Goal: Contribute content: Add original content to the website for others to see

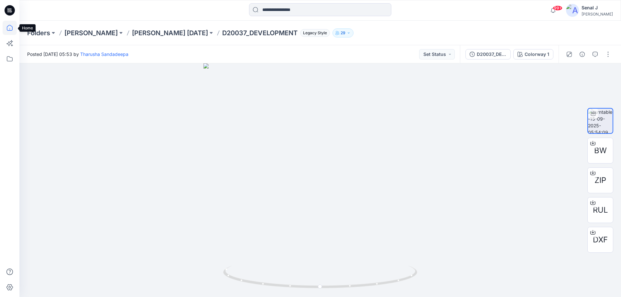
click at [12, 29] on icon at bounding box center [10, 28] width 14 height 14
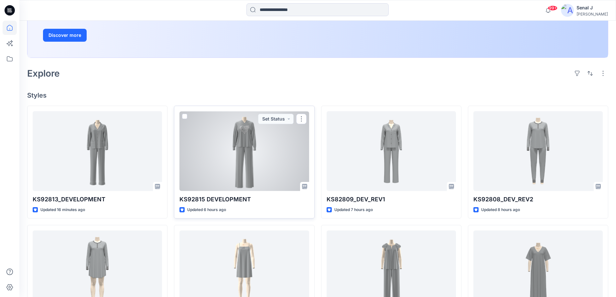
scroll to position [129, 0]
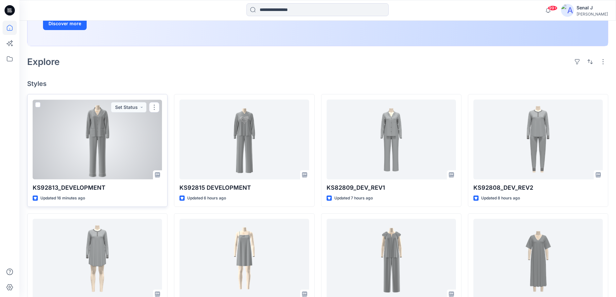
click at [101, 134] on div at bounding box center [97, 140] width 129 height 80
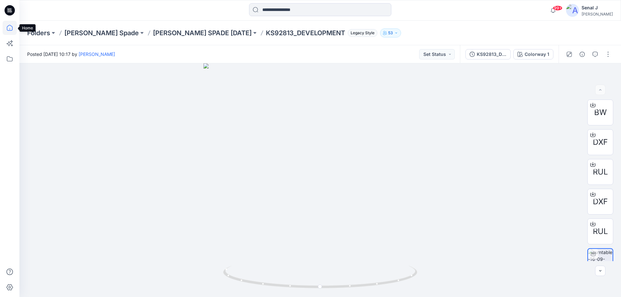
click at [10, 27] on icon at bounding box center [10, 28] width 14 height 14
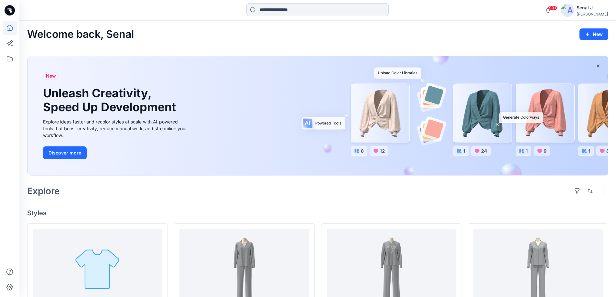
scroll to position [129, 0]
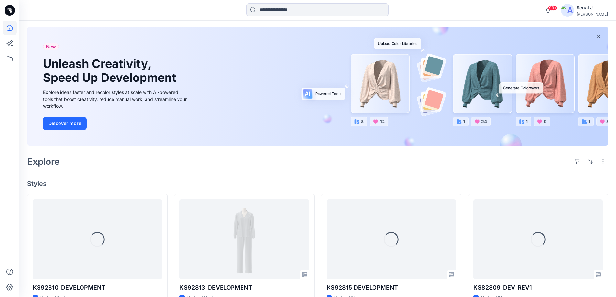
scroll to position [86, 0]
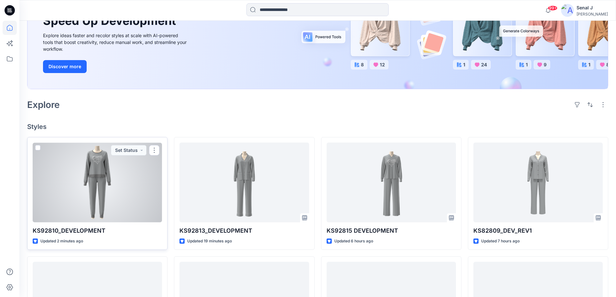
click at [95, 184] on div at bounding box center [97, 183] width 129 height 80
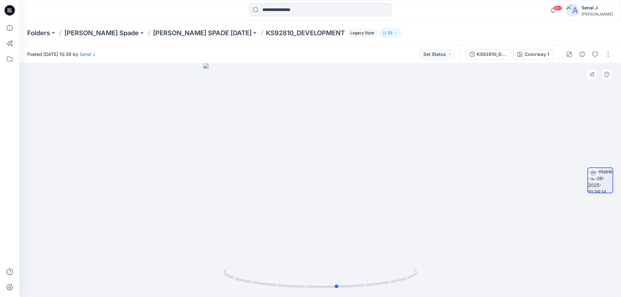
drag, startPoint x: 406, startPoint y: 282, endPoint x: 423, endPoint y: 270, distance: 20.9
click at [423, 270] on div at bounding box center [320, 180] width 602 height 234
click at [610, 53] on button "button" at bounding box center [608, 54] width 10 height 10
click at [577, 67] on button "Edit" at bounding box center [581, 69] width 60 height 12
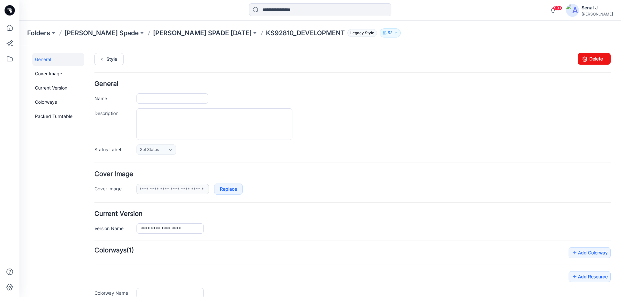
type input "**********"
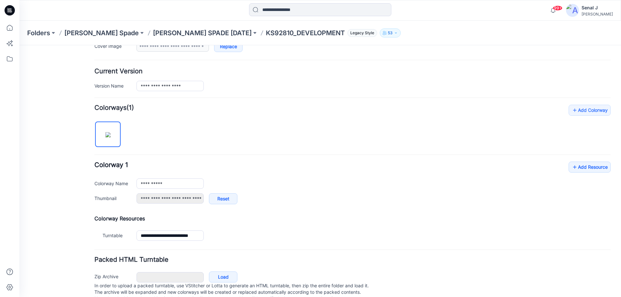
scroll to position [163, 0]
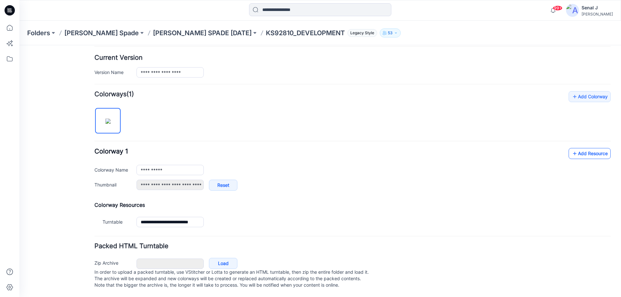
click at [597, 148] on link "Add Resource" at bounding box center [590, 153] width 42 height 11
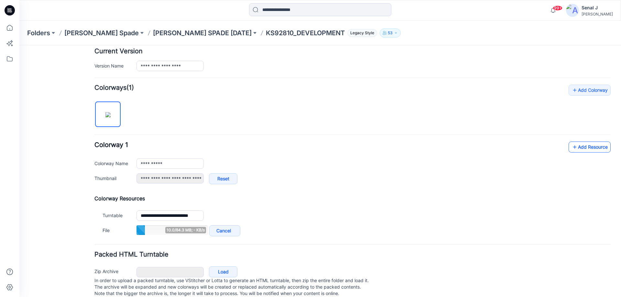
click at [587, 148] on link "Add Resource" at bounding box center [590, 147] width 42 height 11
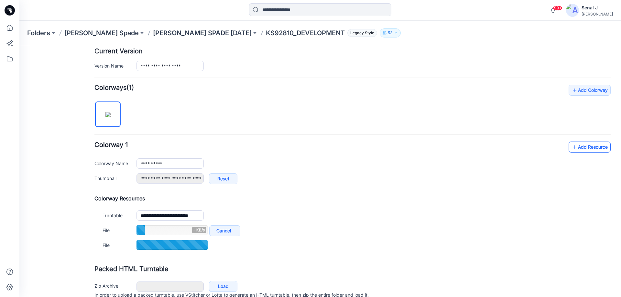
click at [572, 144] on icon at bounding box center [575, 147] width 6 height 10
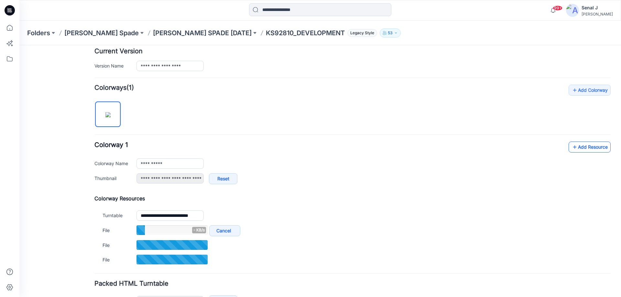
click at [587, 146] on link "Add Resource" at bounding box center [590, 147] width 42 height 11
click at [573, 146] on link "Add Resource" at bounding box center [590, 147] width 42 height 11
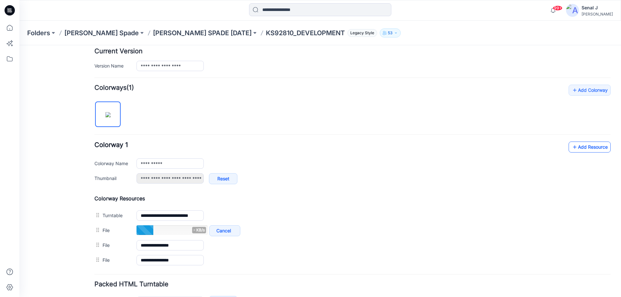
click at [594, 148] on link "Add Resource" at bounding box center [590, 147] width 42 height 11
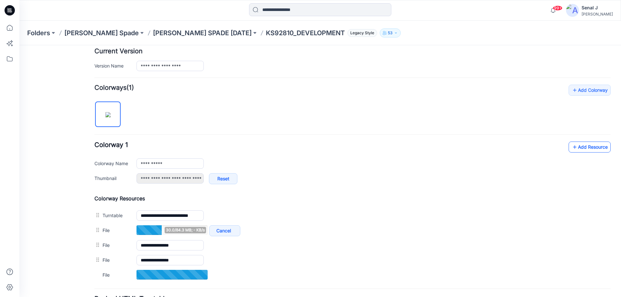
click at [590, 150] on link "Add Resource" at bounding box center [590, 147] width 42 height 11
click at [576, 146] on link "Add Resource" at bounding box center [590, 147] width 42 height 11
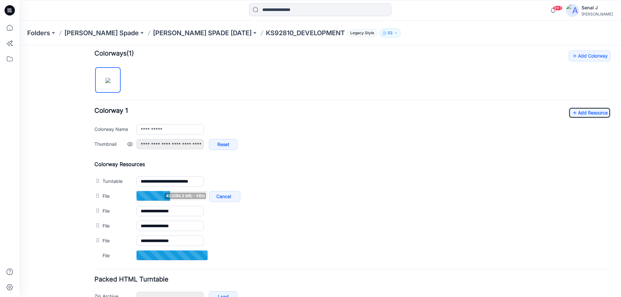
scroll to position [237, 0]
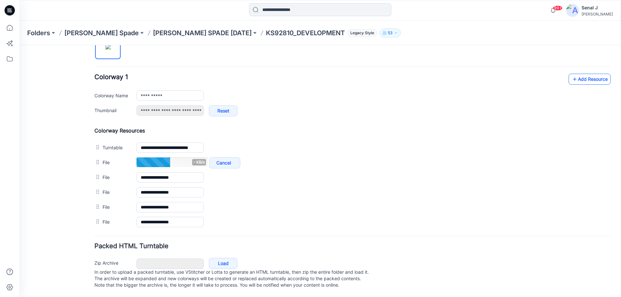
click at [575, 74] on link "Add Resource" at bounding box center [590, 79] width 42 height 11
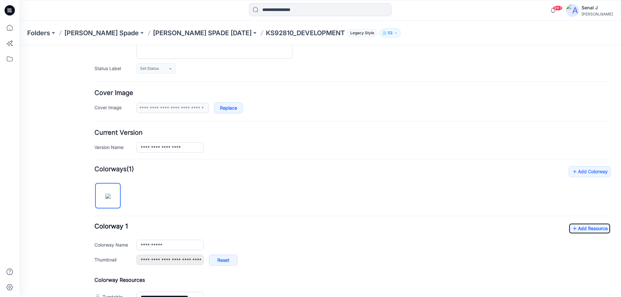
scroll to position [0, 0]
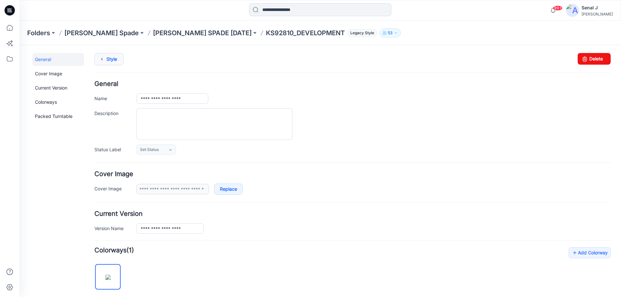
click at [104, 57] on icon at bounding box center [101, 59] width 9 height 12
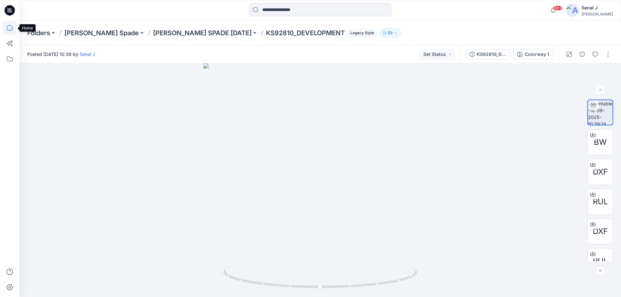
click at [7, 27] on icon at bounding box center [10, 28] width 14 height 14
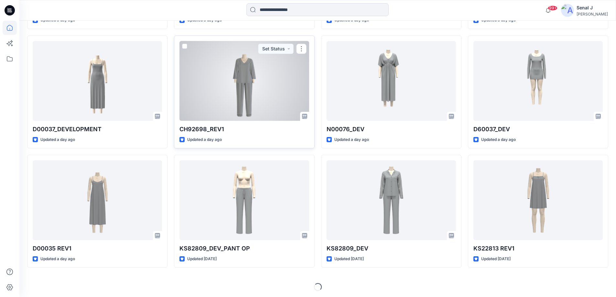
scroll to position [667, 0]
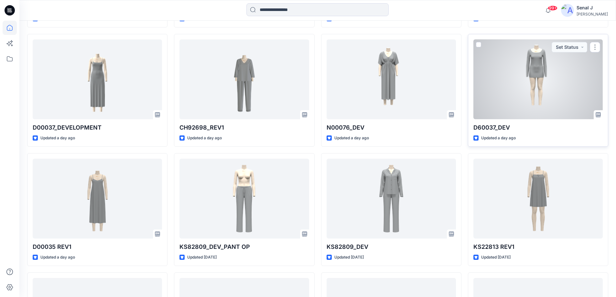
click at [544, 81] on div at bounding box center [538, 79] width 129 height 80
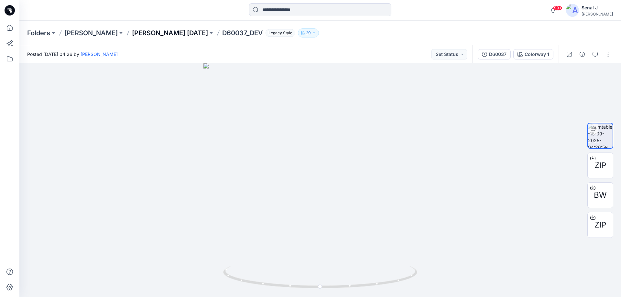
click at [151, 33] on p "DONNA KARAN Nov 25" at bounding box center [170, 32] width 76 height 9
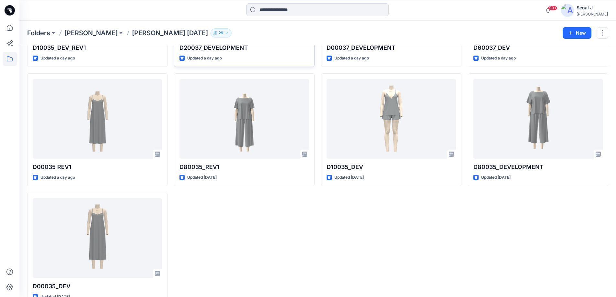
scroll to position [135, 0]
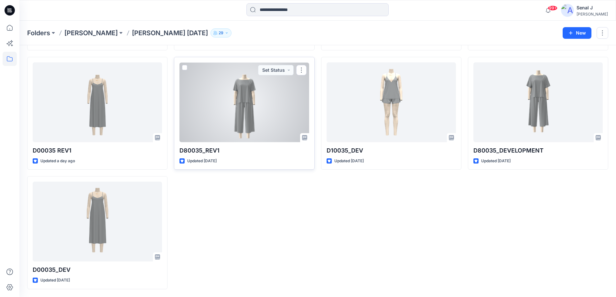
click at [253, 111] on div at bounding box center [244, 102] width 129 height 80
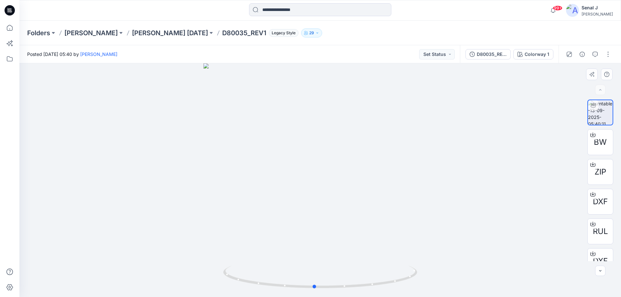
drag, startPoint x: 400, startPoint y: 279, endPoint x: 393, endPoint y: 246, distance: 33.8
click at [394, 246] on div at bounding box center [320, 180] width 602 height 234
click at [12, 28] on icon at bounding box center [10, 28] width 14 height 14
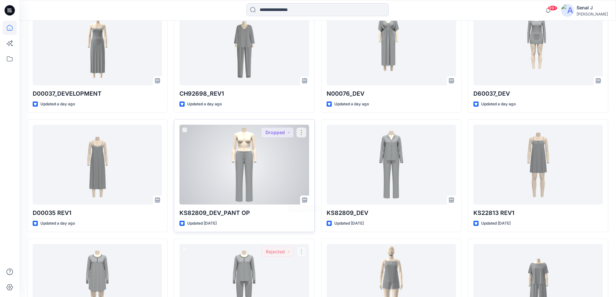
scroll to position [690, 0]
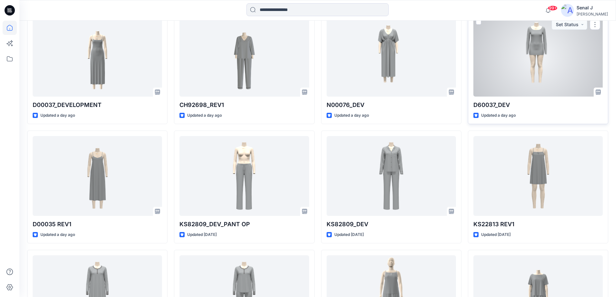
click at [556, 69] on div at bounding box center [538, 57] width 129 height 80
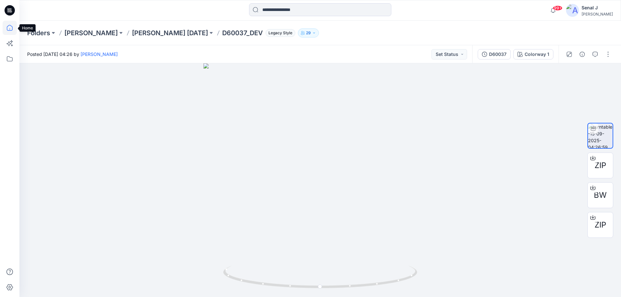
click at [9, 28] on icon at bounding box center [10, 28] width 14 height 14
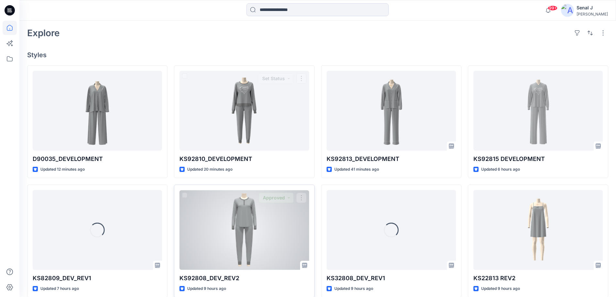
scroll to position [172, 0]
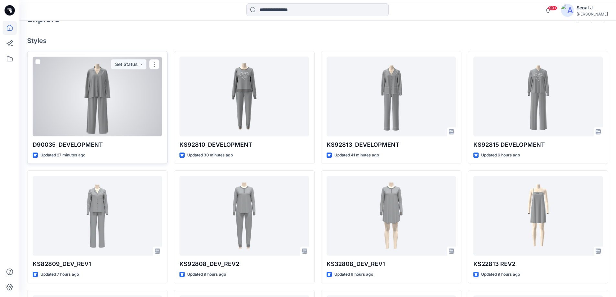
click at [109, 87] on div at bounding box center [97, 97] width 129 height 80
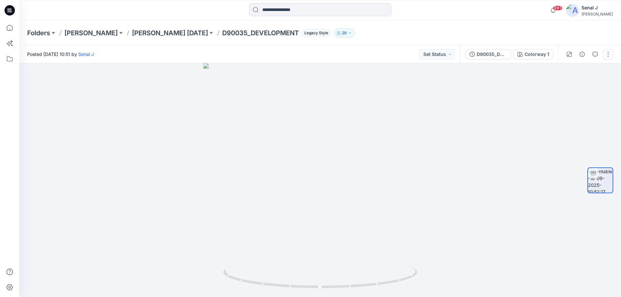
click at [608, 53] on button "button" at bounding box center [608, 54] width 10 height 10
click at [586, 69] on button "Edit" at bounding box center [581, 69] width 60 height 12
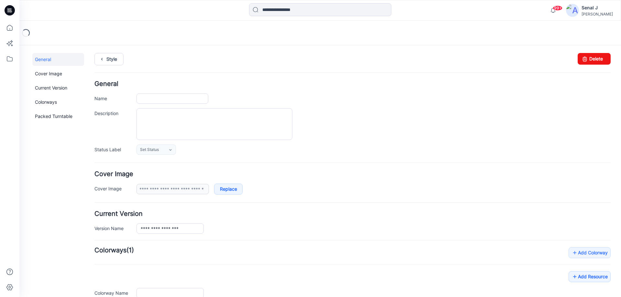
type input "**********"
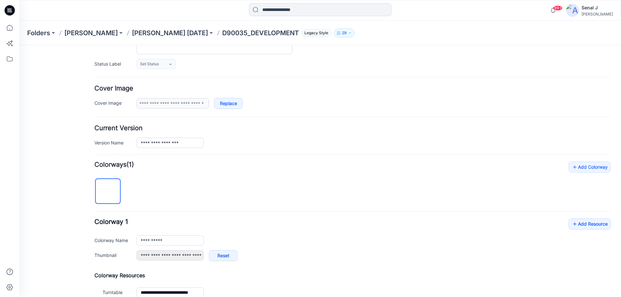
scroll to position [86, 0]
click at [576, 223] on link "Add Resource" at bounding box center [590, 223] width 42 height 11
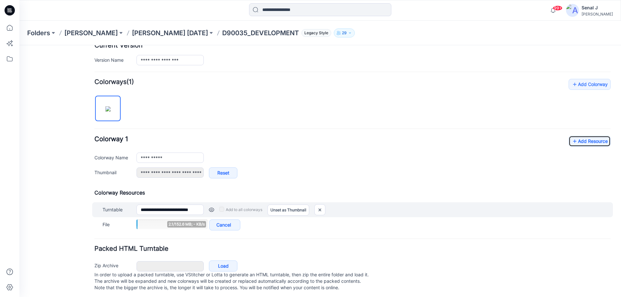
scroll to position [172, 0]
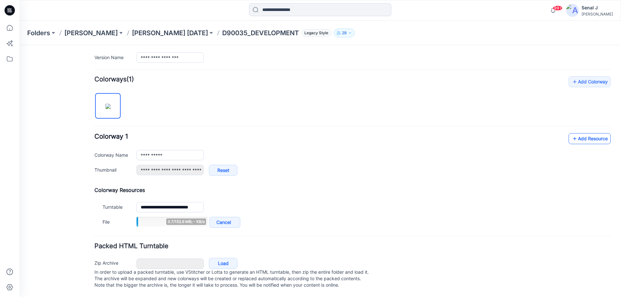
click at [580, 138] on link "Add Resource" at bounding box center [590, 138] width 42 height 11
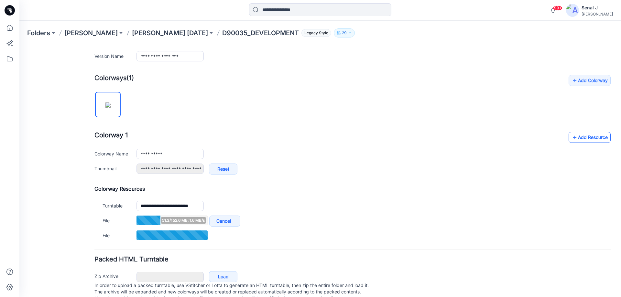
click at [573, 135] on link "Add Resource" at bounding box center [590, 137] width 42 height 11
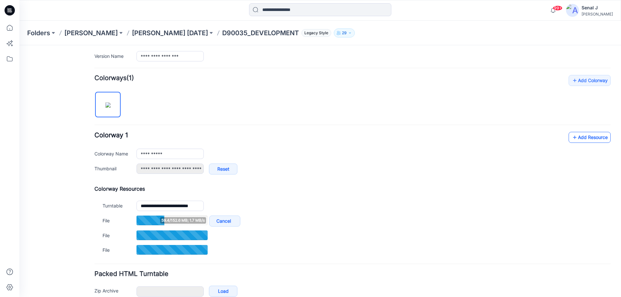
click at [598, 137] on link "Add Resource" at bounding box center [590, 137] width 42 height 11
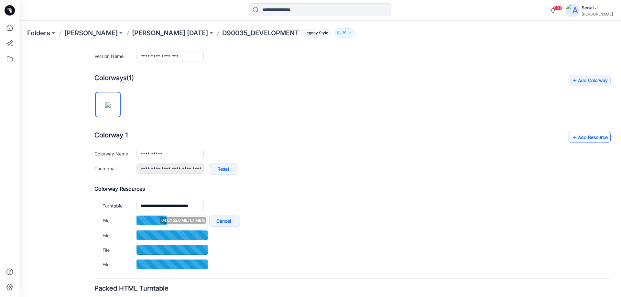
click at [586, 137] on link "Add Resource" at bounding box center [590, 137] width 42 height 11
click at [577, 138] on link "Add Resource" at bounding box center [590, 137] width 42 height 11
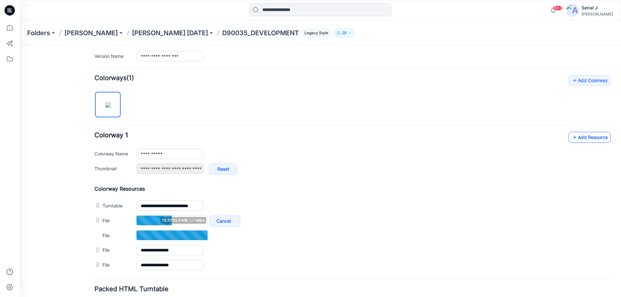
click at [590, 137] on link "Add Resource" at bounding box center [590, 137] width 42 height 11
click at [588, 138] on link "Add Resource" at bounding box center [590, 137] width 42 height 11
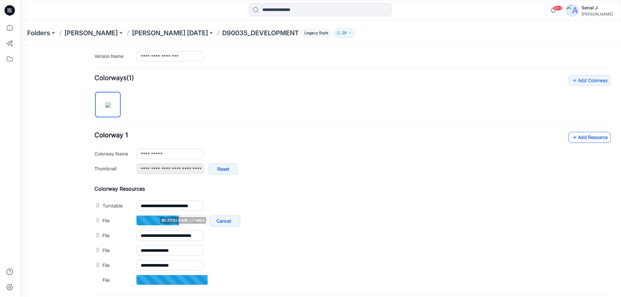
click at [579, 137] on link "Add Resource" at bounding box center [590, 137] width 42 height 11
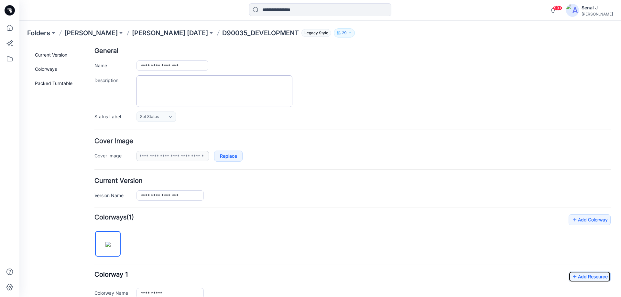
scroll to position [0, 0]
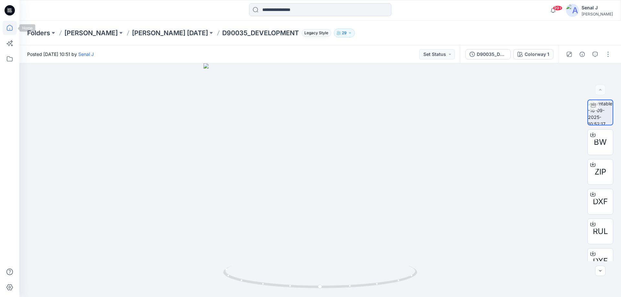
click at [9, 27] on icon at bounding box center [10, 28] width 14 height 14
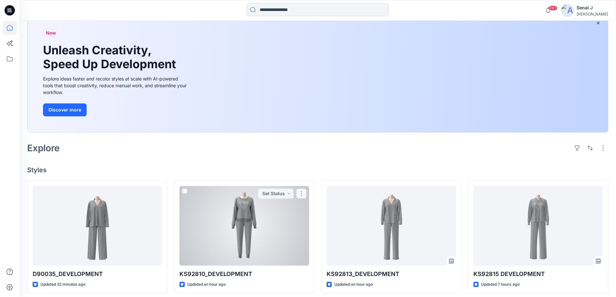
scroll to position [86, 0]
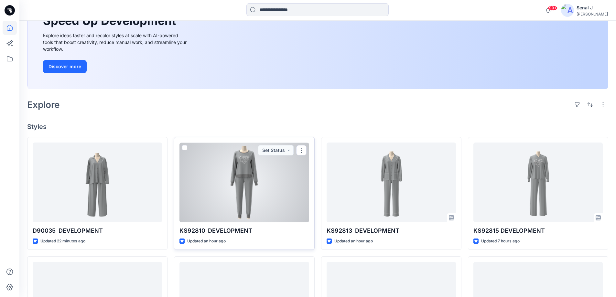
click at [239, 190] on div at bounding box center [244, 183] width 129 height 80
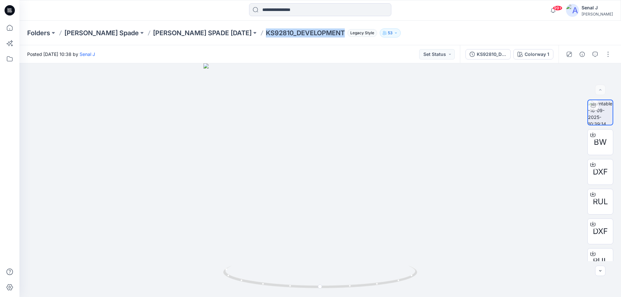
drag, startPoint x: 272, startPoint y: 34, endPoint x: 184, endPoint y: 37, distance: 87.4
click at [184, 37] on div "Folders [PERSON_NAME] [PERSON_NAME] SPADE [DATE] KS92810_DEVELOPMENT Legacy Sty…" at bounding box center [295, 32] width 536 height 9
copy p "KS92810_DEVELOPMENT"
click at [8, 29] on icon at bounding box center [10, 28] width 14 height 14
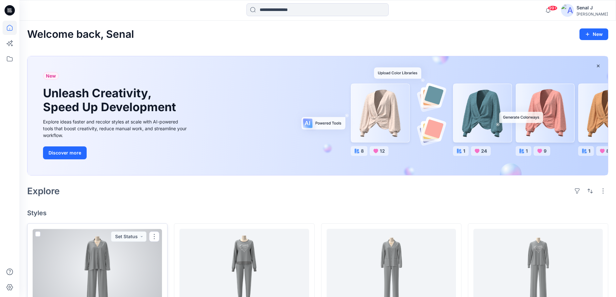
click at [91, 266] on div at bounding box center [97, 269] width 129 height 80
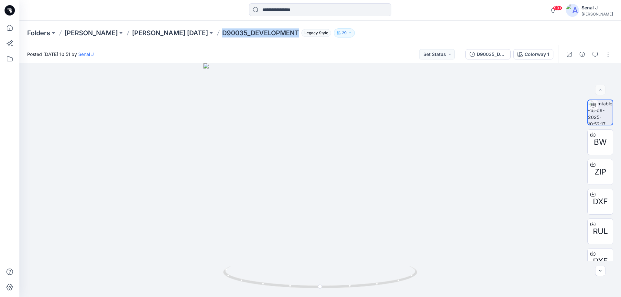
drag, startPoint x: 214, startPoint y: 33, endPoint x: 293, endPoint y: 34, distance: 78.6
click at [293, 34] on div "Folders [PERSON_NAME] [PERSON_NAME] KARAN [DATE] D90035_DEVELOPMENT Legacy Styl…" at bounding box center [295, 32] width 536 height 9
copy p "D90035_DEVELOPMENT"
